Goal: Check status: Check status

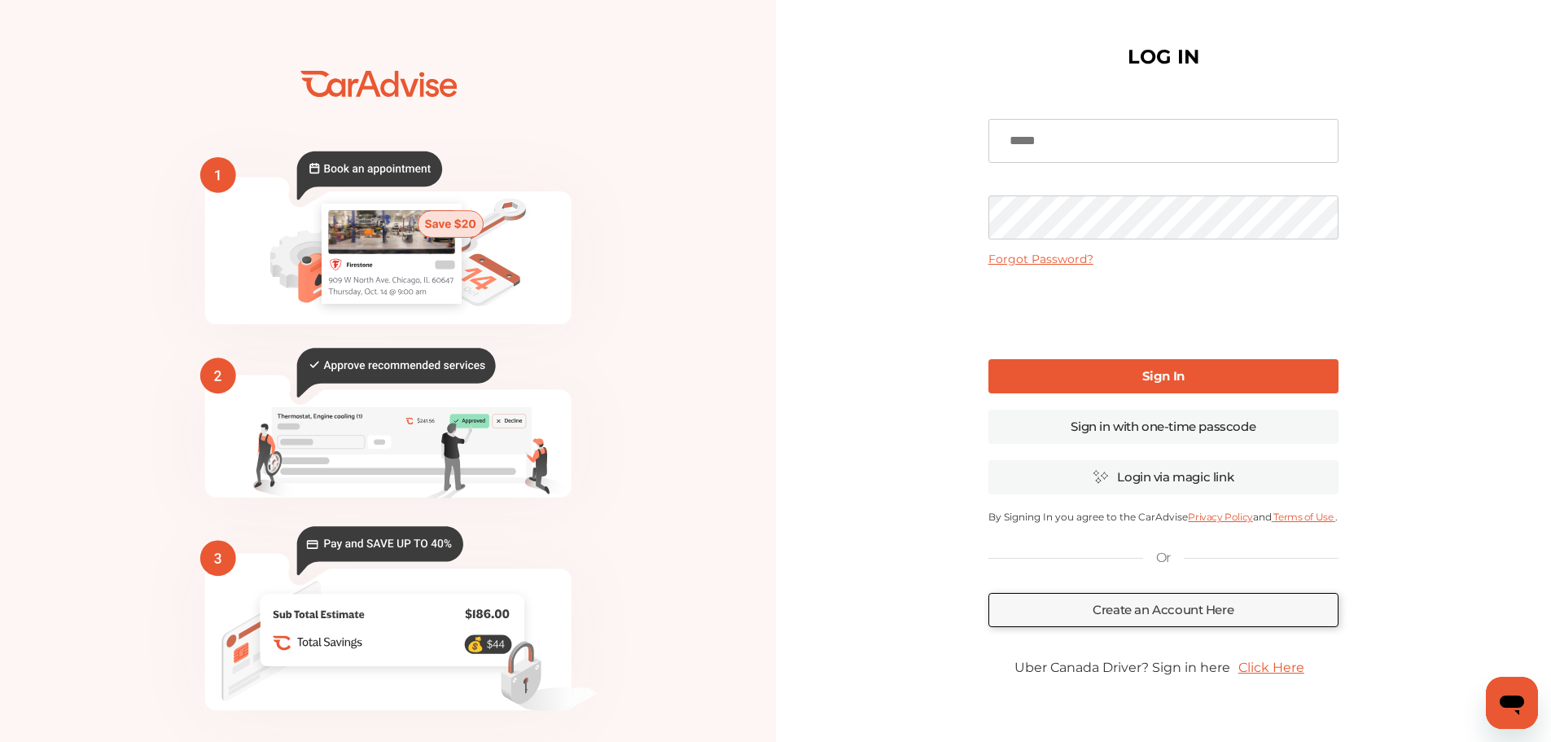
type input "**********"
click at [1166, 376] on b "Sign In" at bounding box center [1163, 375] width 42 height 15
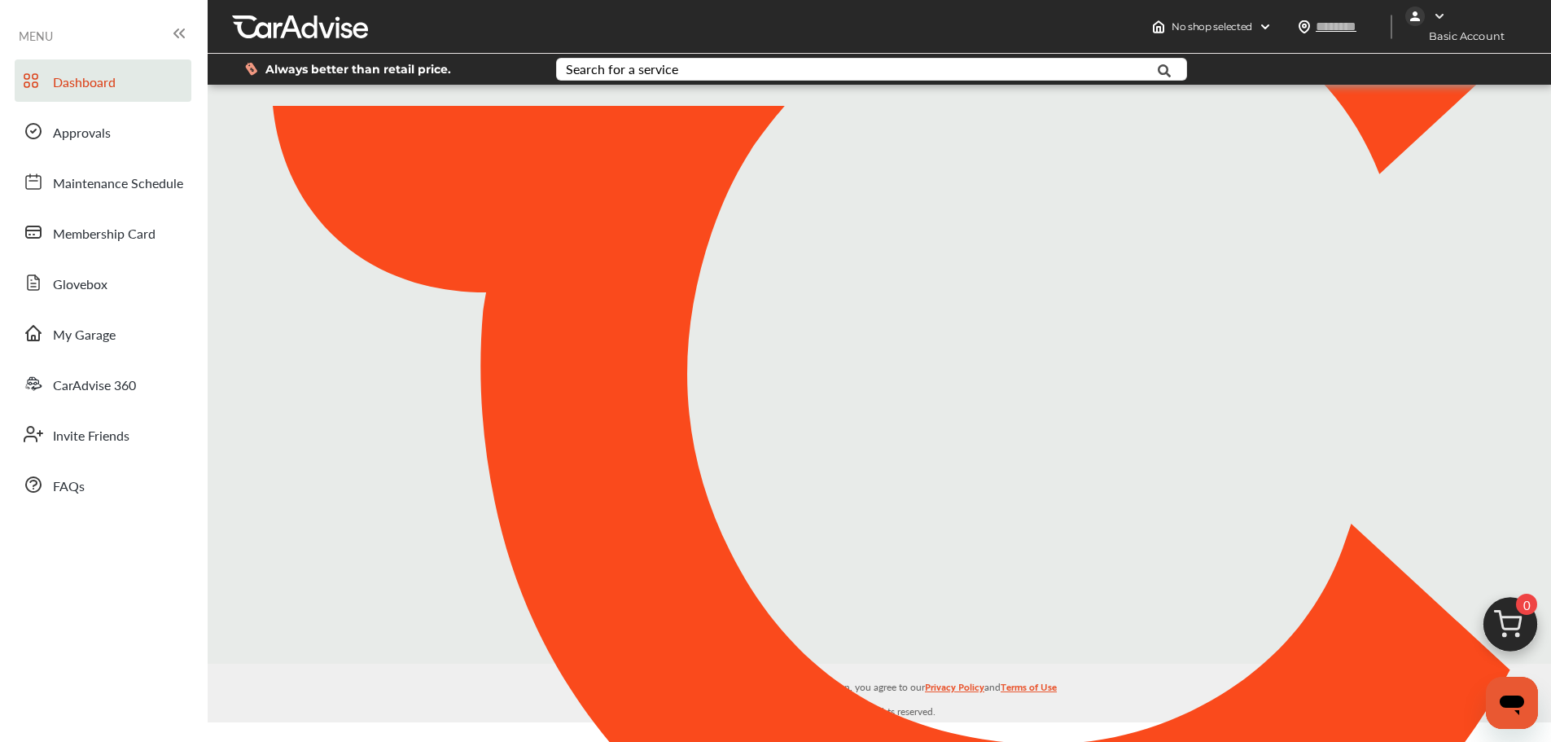
type input "*****"
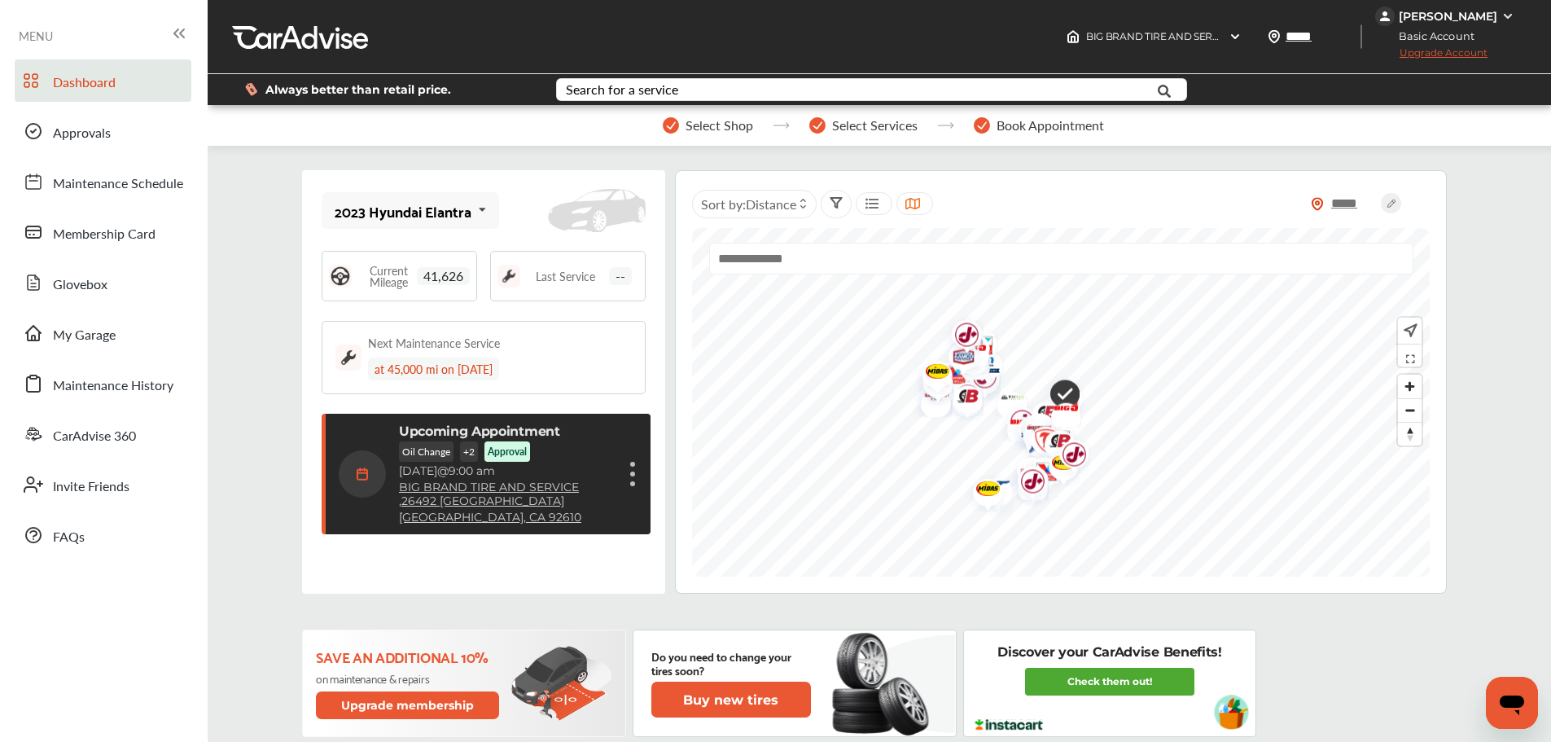
click at [618, 278] on span "--" at bounding box center [620, 276] width 23 height 18
click at [631, 473] on figure at bounding box center [632, 473] width 5 height 5
click at [545, 512] on li "Show details" at bounding box center [551, 512] width 173 height 28
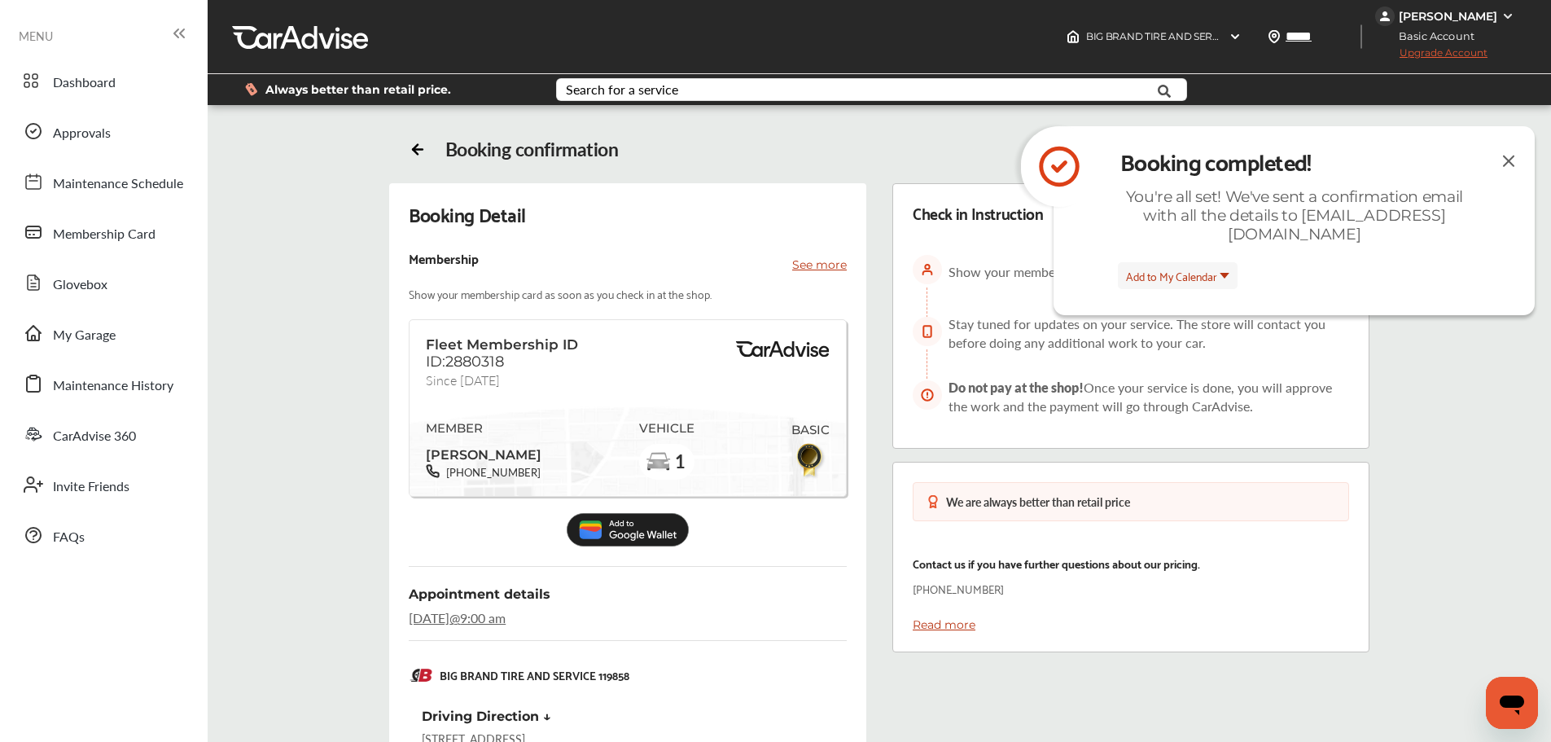
click at [1513, 151] on img at bounding box center [1509, 161] width 20 height 20
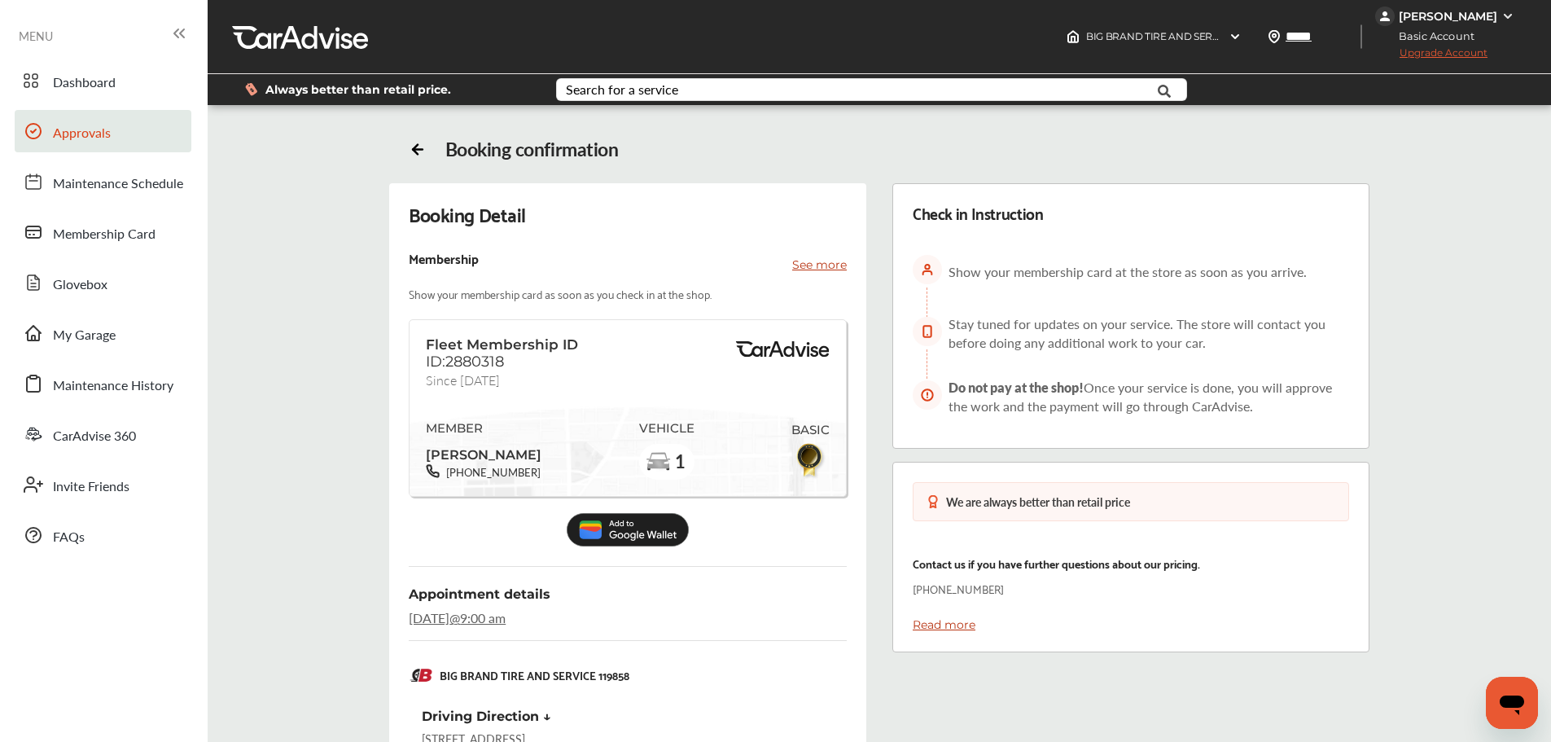
click at [97, 129] on span "Approvals" at bounding box center [82, 133] width 58 height 21
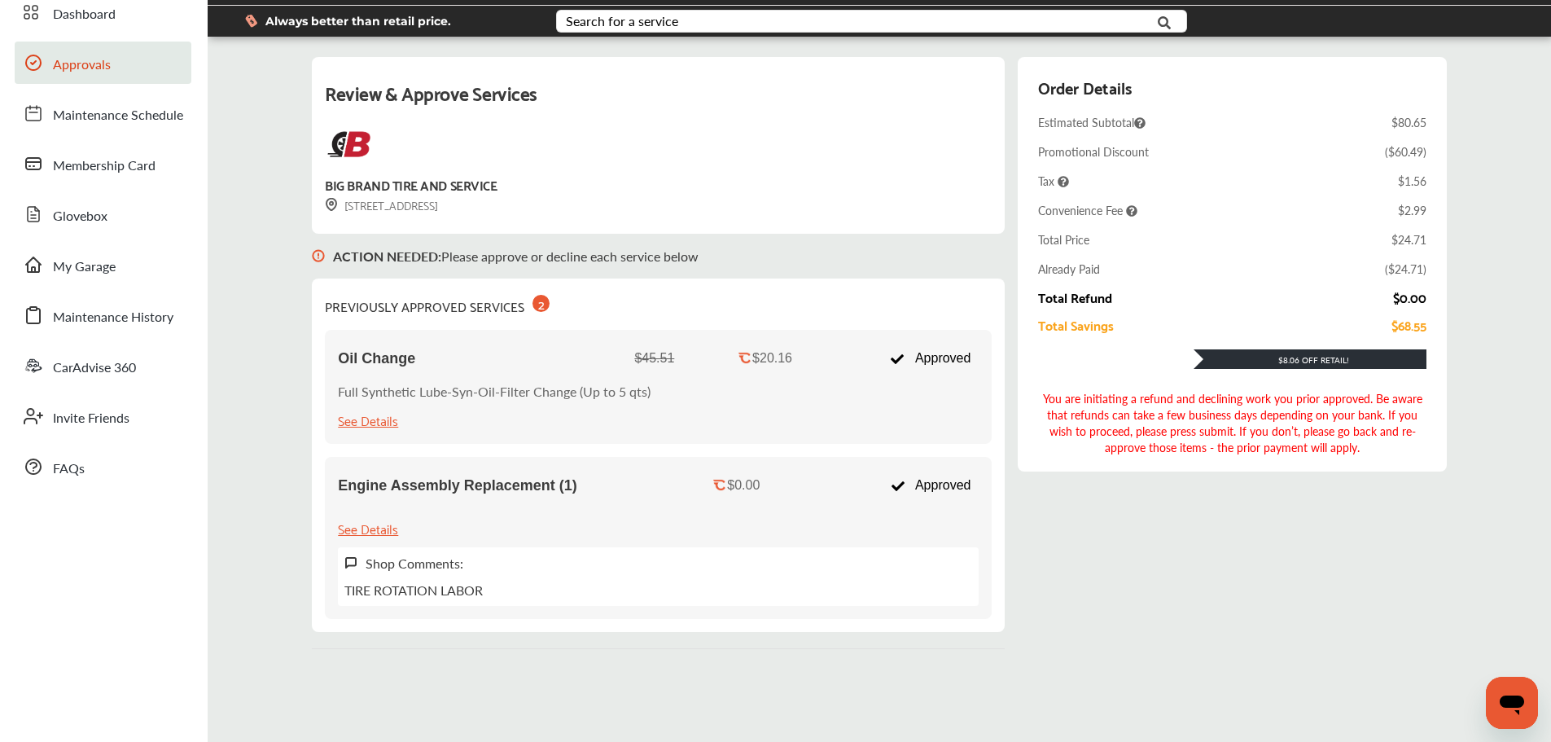
scroll to position [62, 0]
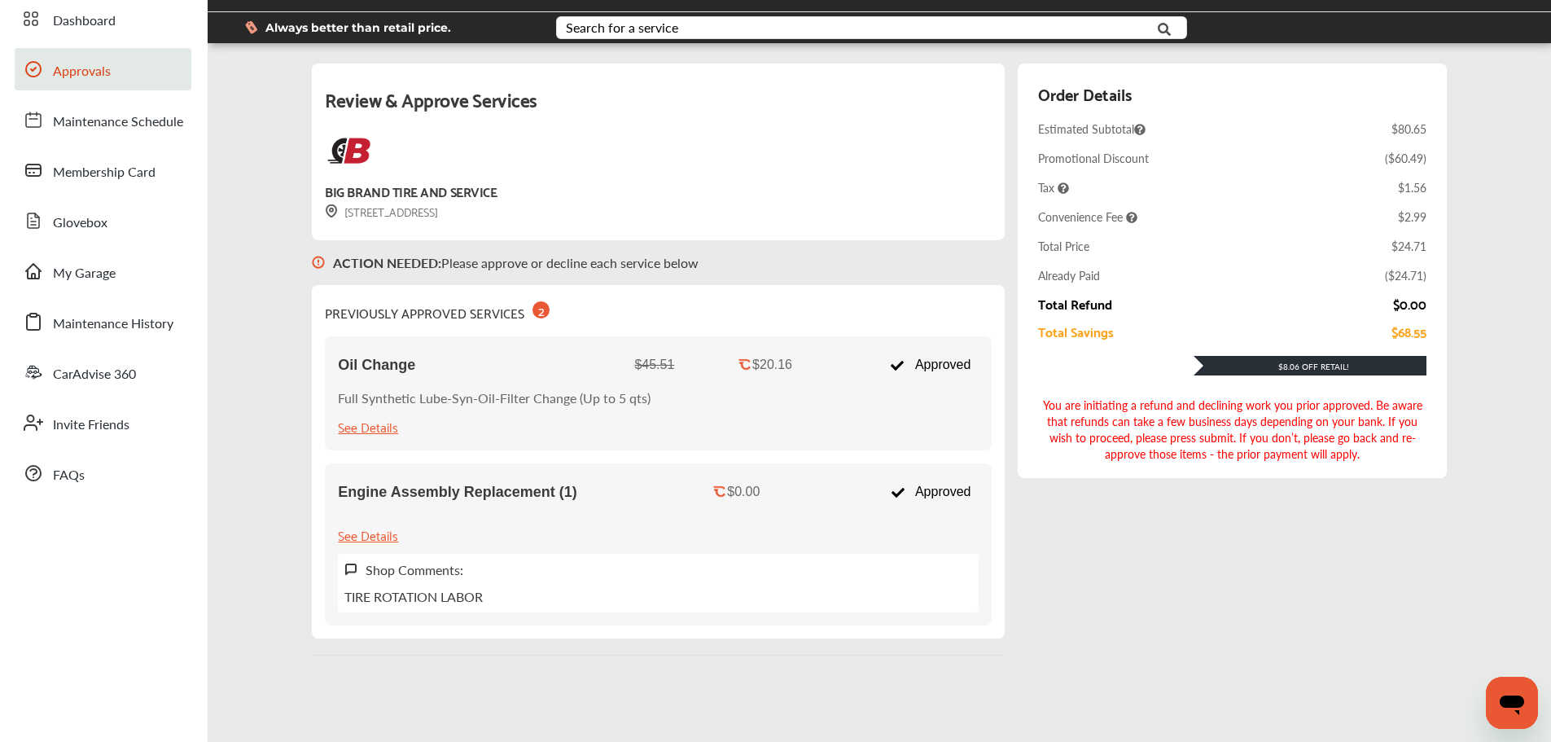
click at [370, 537] on div "See Details" at bounding box center [368, 534] width 60 height 22
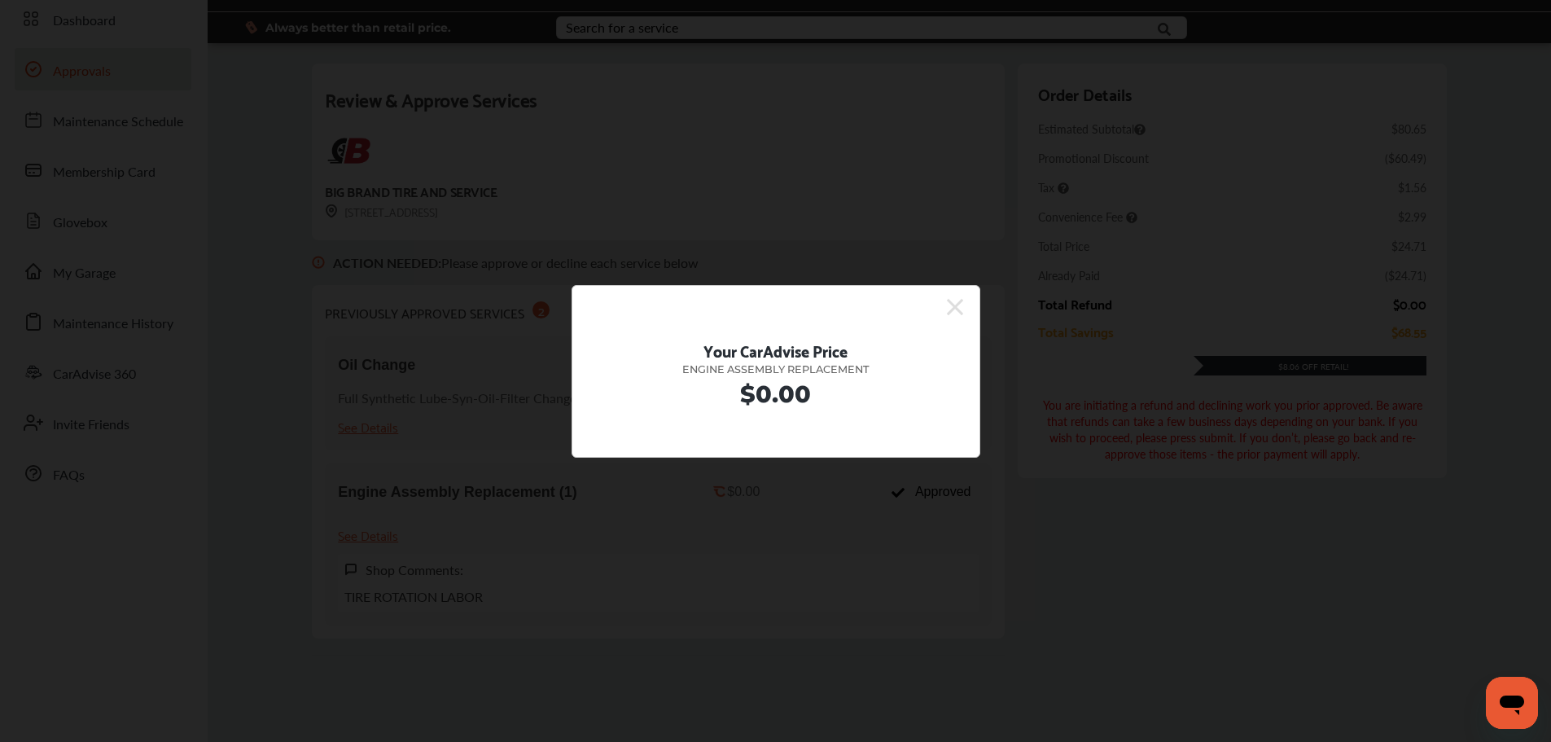
click at [954, 306] on icon at bounding box center [955, 307] width 16 height 16
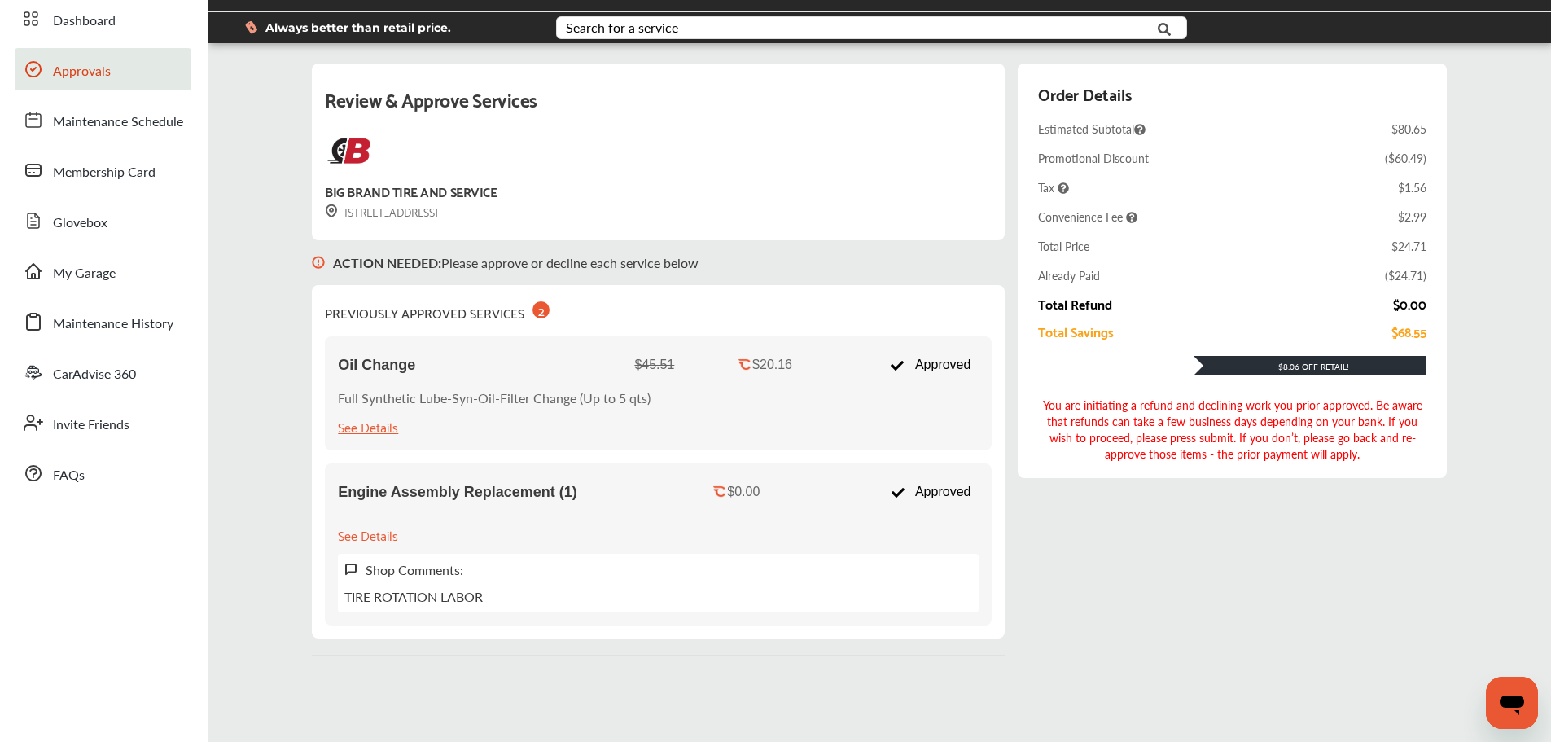
click at [764, 558] on div "Shop Comments: TIRE ROTATION LABOR" at bounding box center [658, 583] width 641 height 59
click at [340, 262] on b "ACTION NEEDED :" at bounding box center [387, 262] width 108 height 19
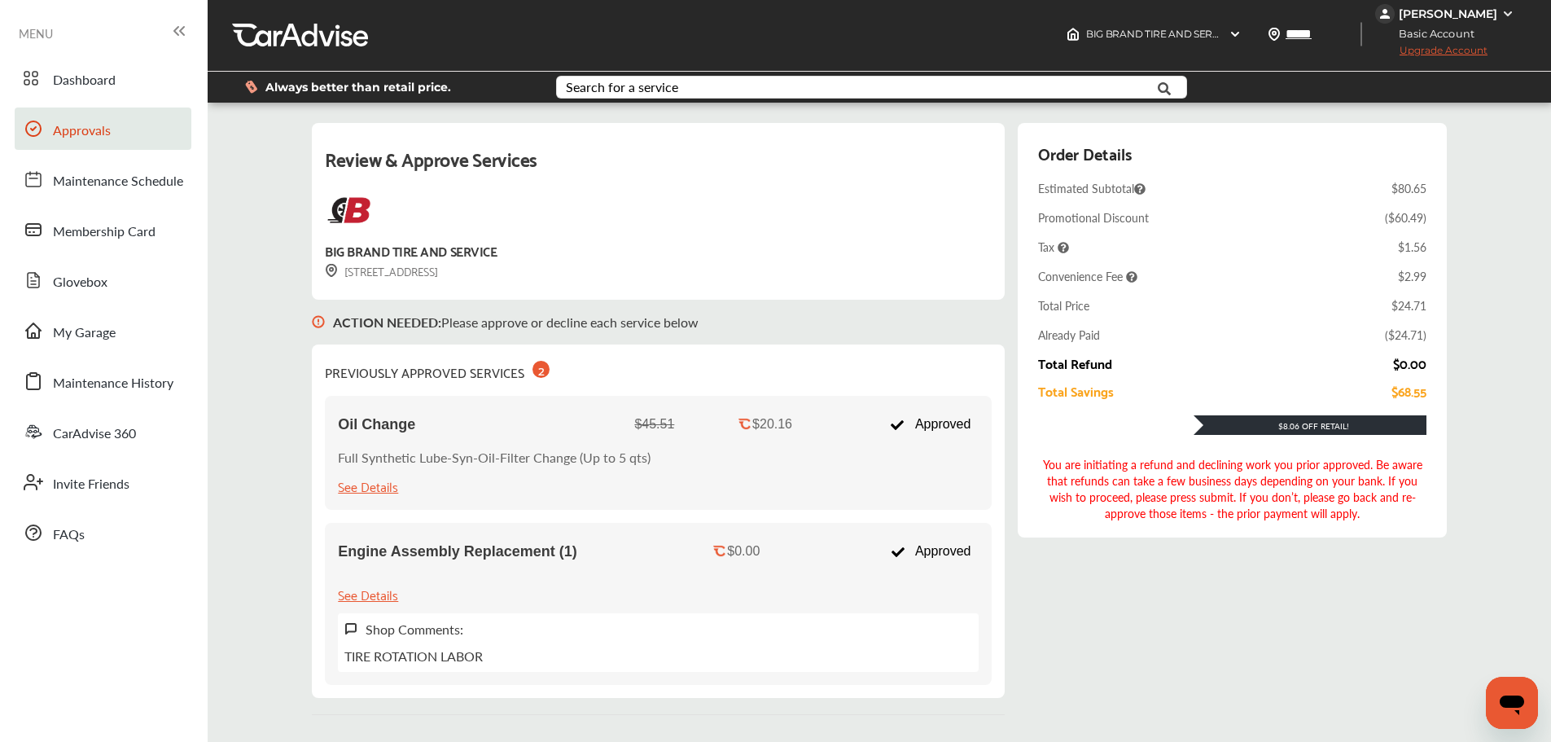
scroll to position [0, 0]
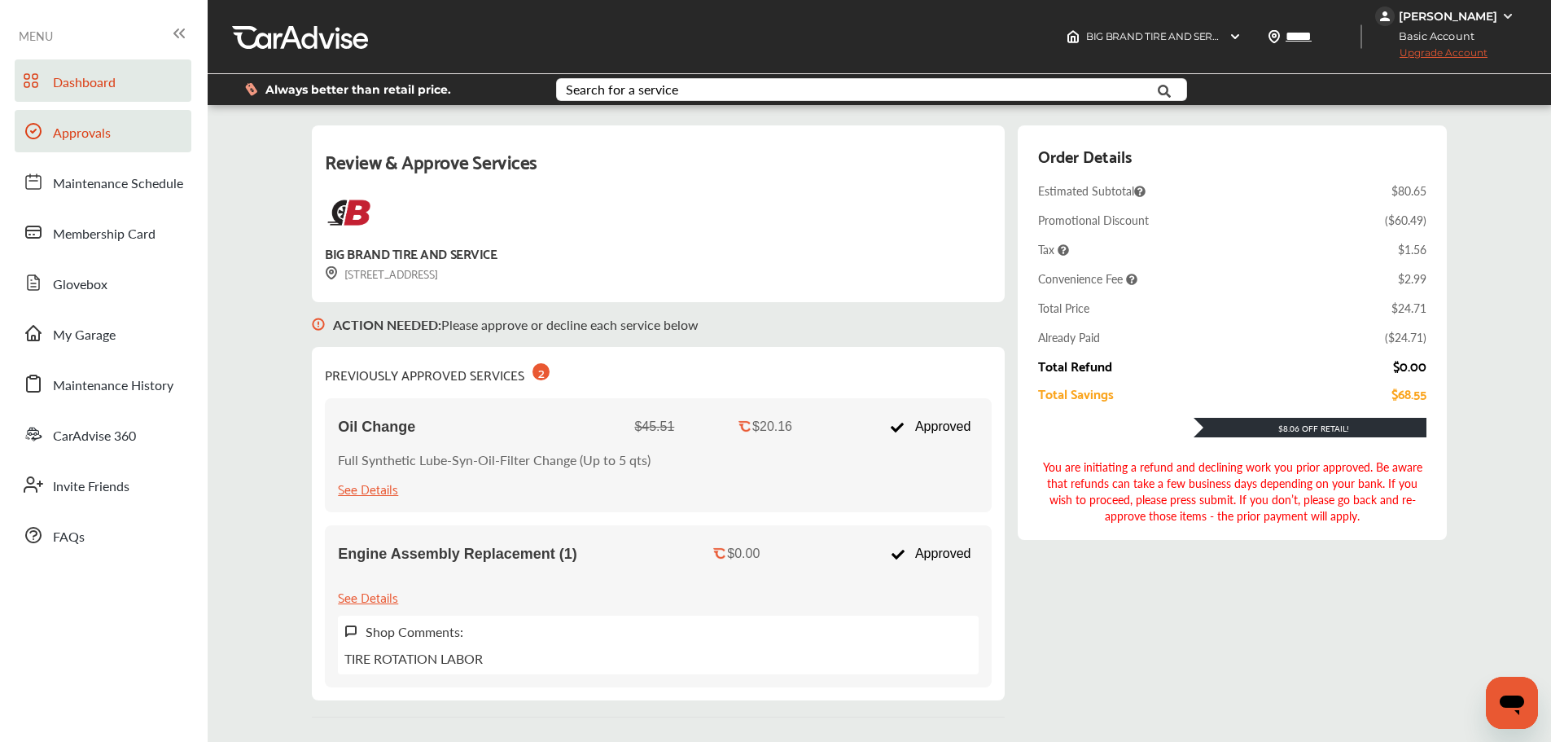
click at [71, 94] on link "Dashboard" at bounding box center [103, 80] width 177 height 42
click at [74, 83] on span "Dashboard" at bounding box center [84, 82] width 63 height 21
